Goal: Task Accomplishment & Management: Manage account settings

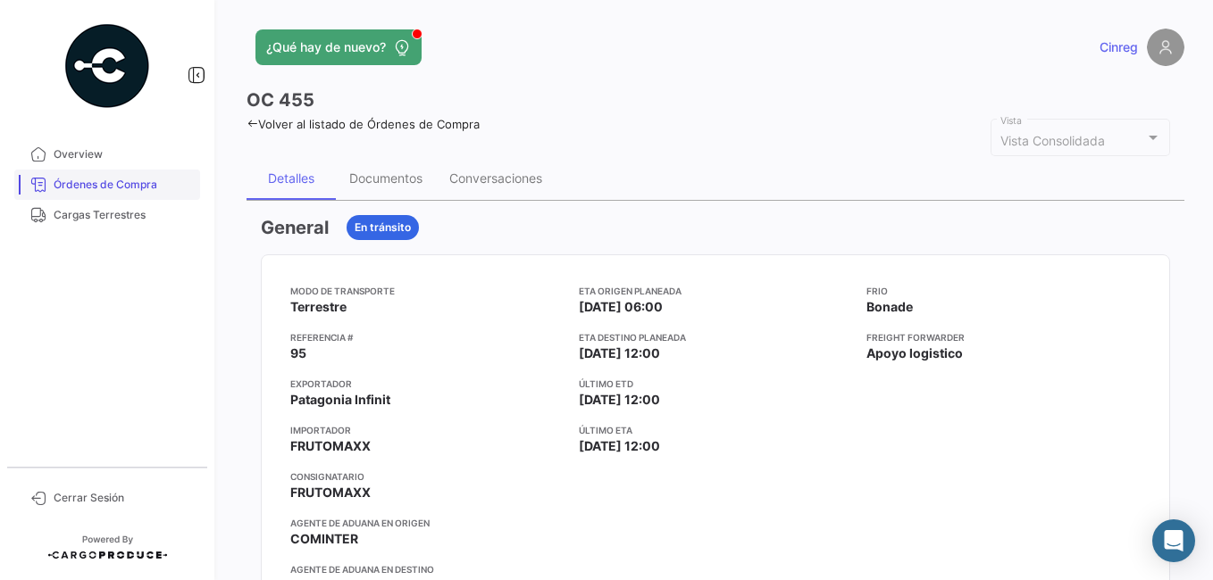
click at [139, 181] on span "Órdenes de Compra" at bounding box center [123, 185] width 139 height 16
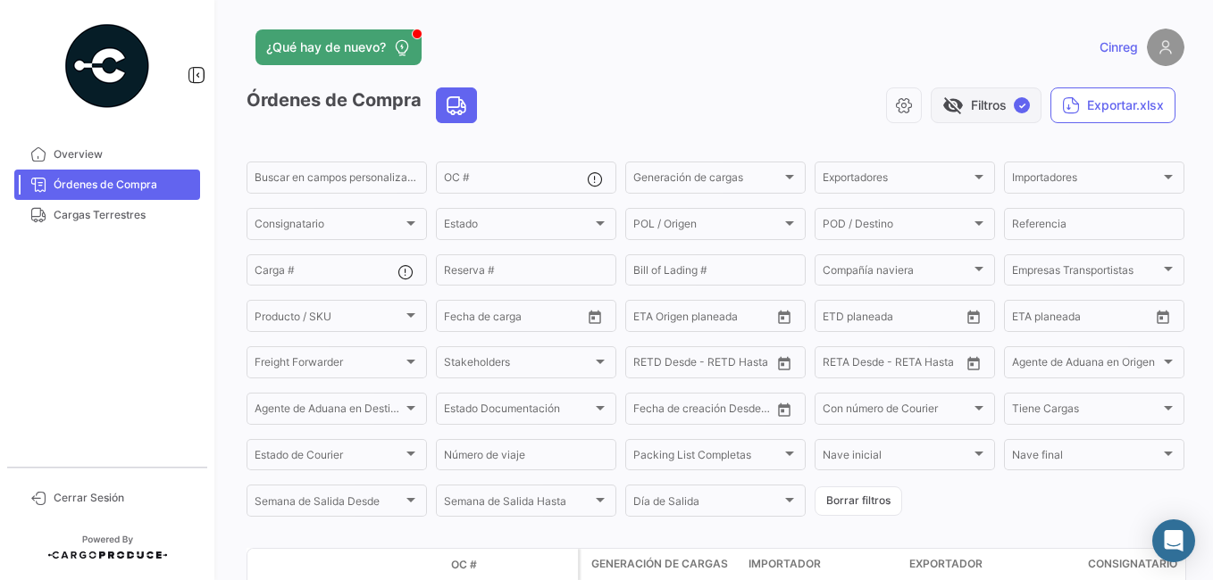
click at [963, 100] on button "visibility_off Filtros ✓" at bounding box center [985, 106] width 111 height 36
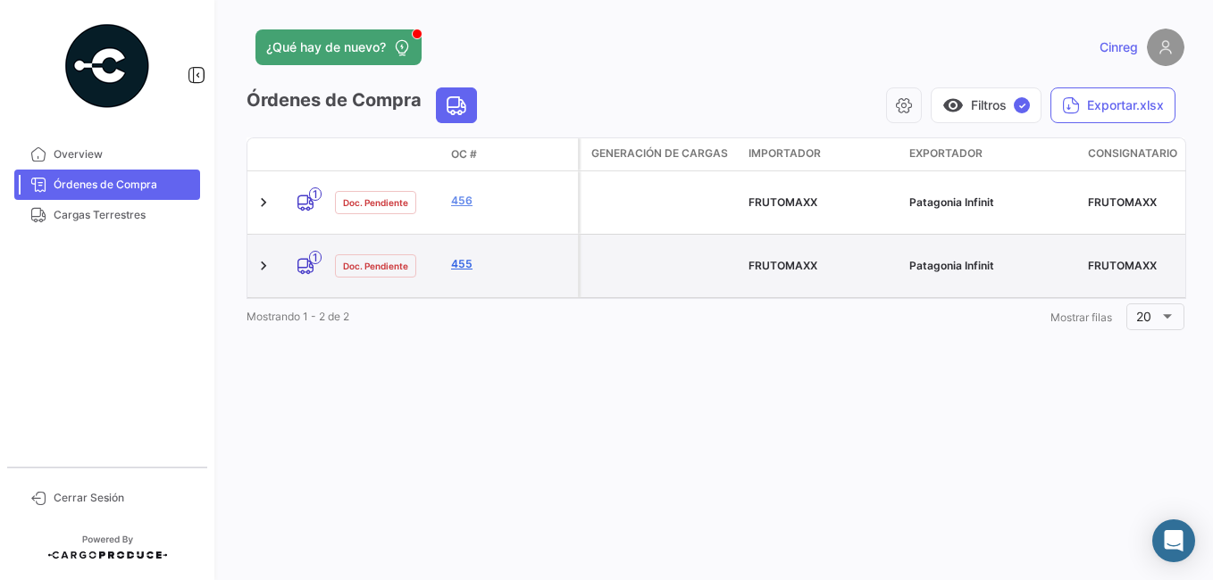
click at [463, 256] on link "455" at bounding box center [511, 264] width 120 height 16
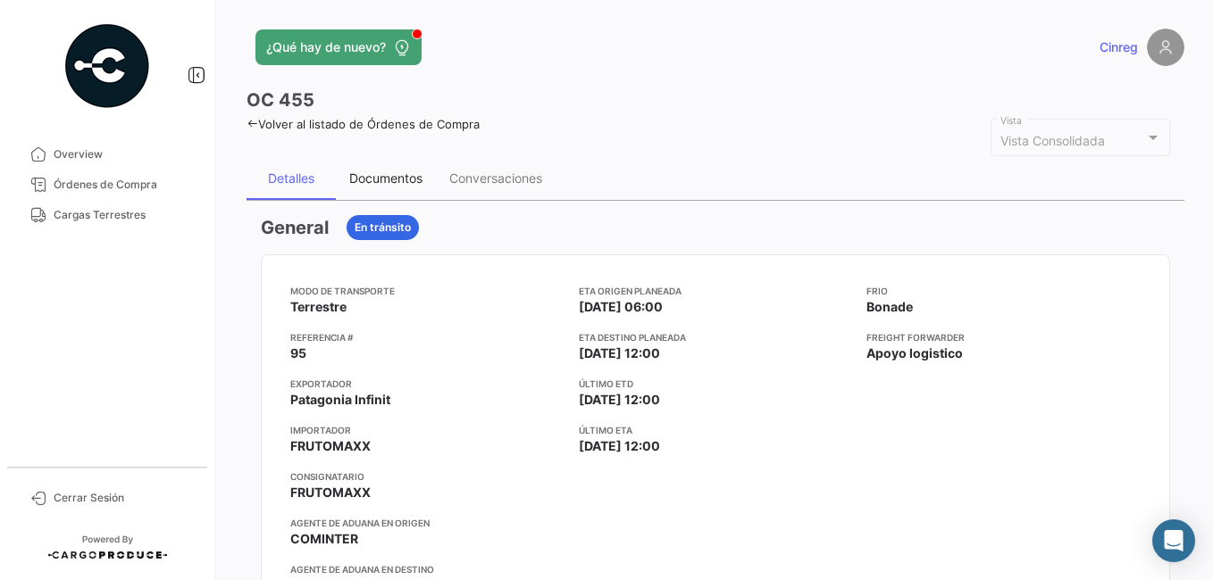
click at [385, 171] on div "Documentos" at bounding box center [385, 178] width 73 height 15
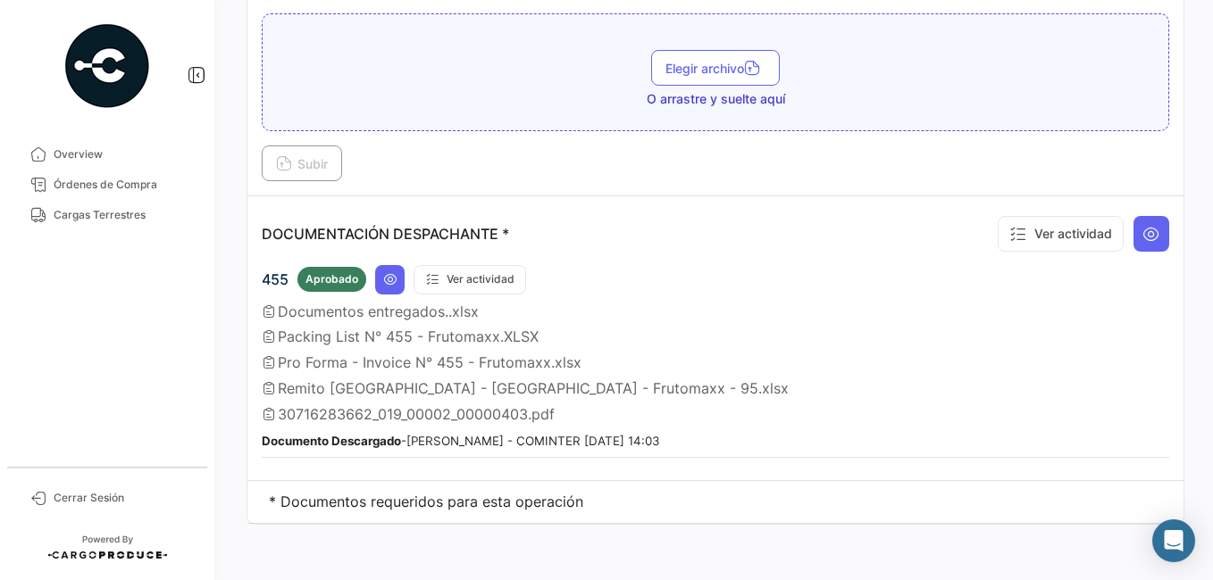
scroll to position [381, 0]
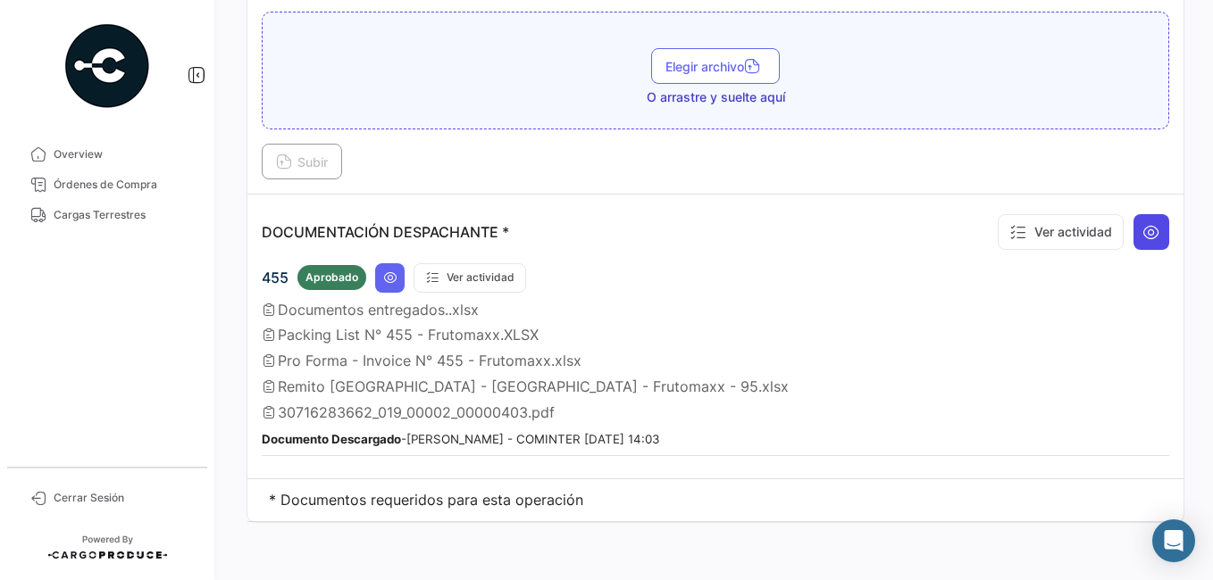
click at [1142, 229] on icon at bounding box center [1151, 232] width 18 height 18
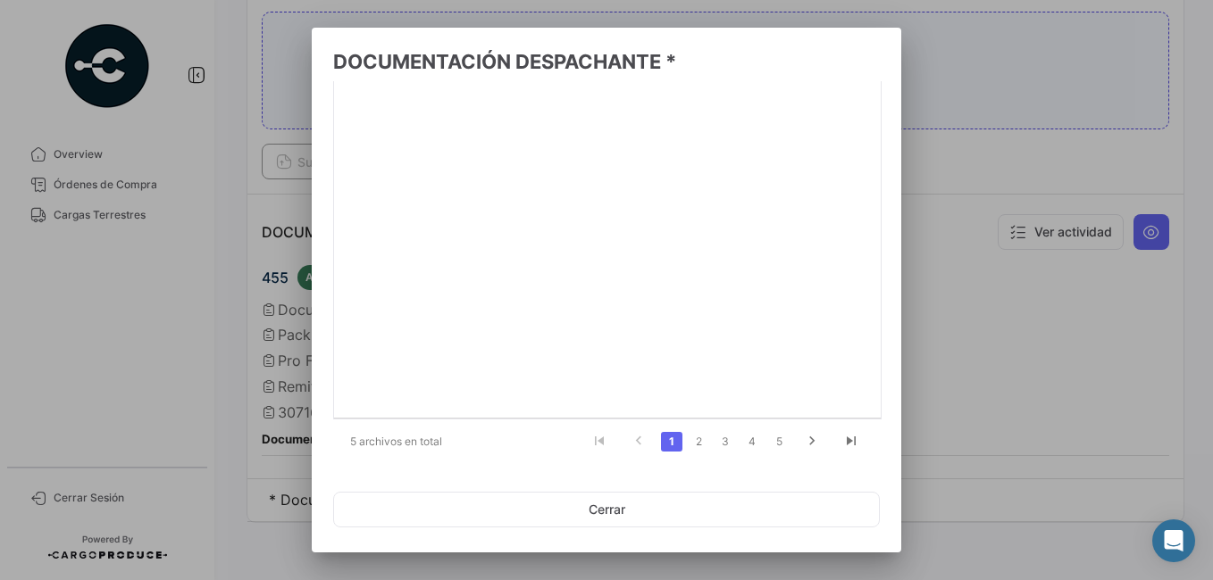
scroll to position [201, 0]
click at [688, 439] on link "2" at bounding box center [698, 437] width 21 height 20
click at [715, 435] on link "3" at bounding box center [724, 437] width 21 height 20
click at [741, 434] on link "4" at bounding box center [751, 437] width 21 height 20
click at [661, 437] on link "1" at bounding box center [671, 437] width 21 height 20
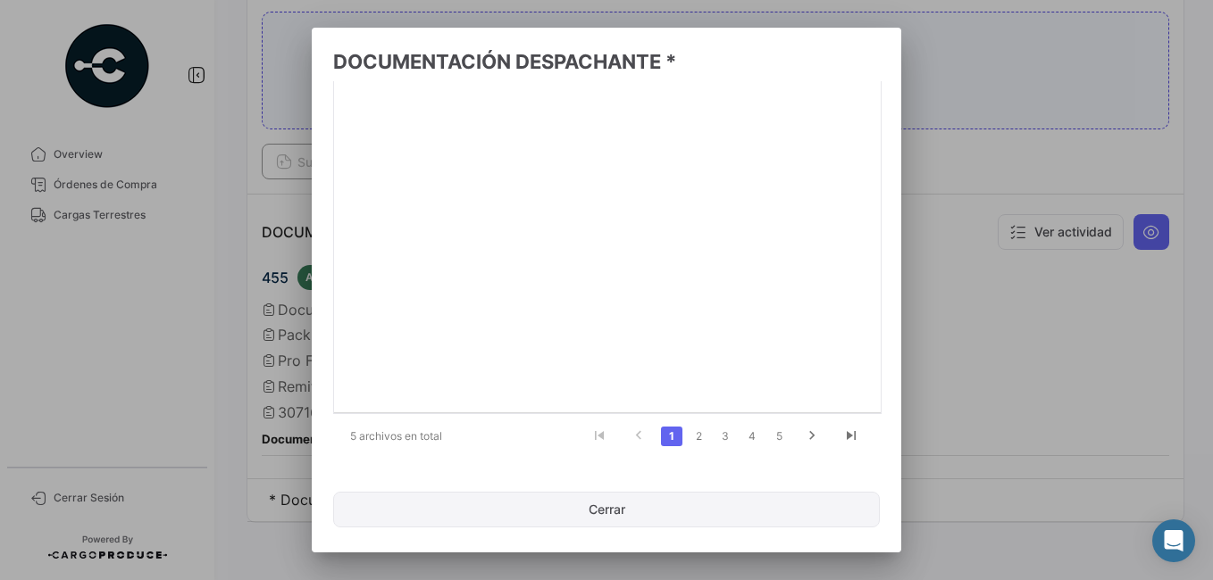
click at [481, 499] on button "Cerrar" at bounding box center [606, 510] width 547 height 36
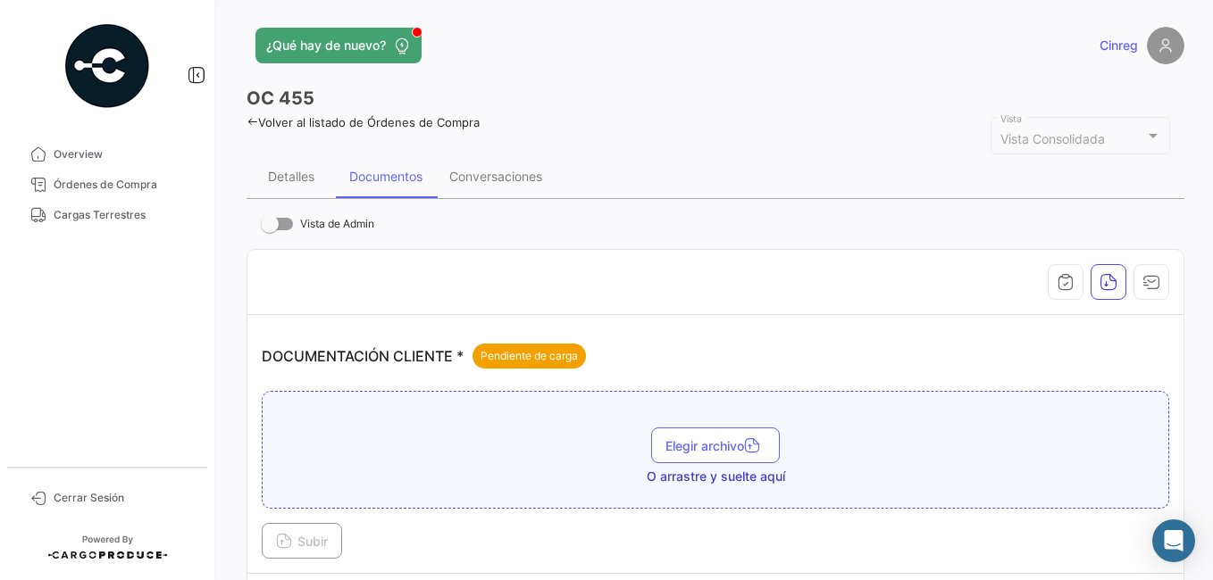
scroll to position [0, 0]
click at [488, 179] on div "Conversaciones" at bounding box center [495, 178] width 93 height 15
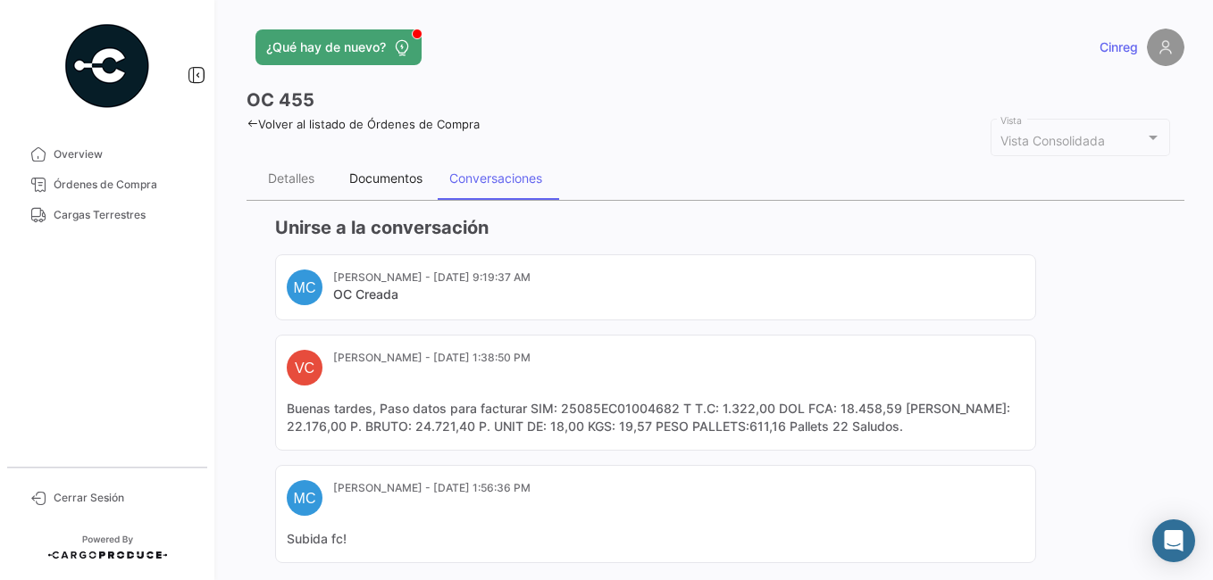
click at [378, 173] on div "Documentos" at bounding box center [385, 178] width 73 height 15
